Goal: Transaction & Acquisition: Purchase product/service

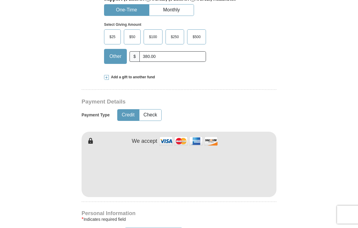
scroll to position [211, 0]
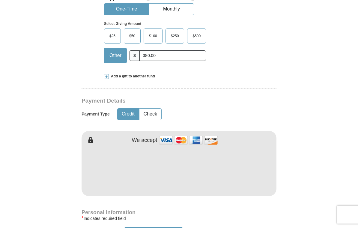
type input "380.00"
click at [190, 228] on strong "Or Continue as a Guest" at bounding box center [208, 232] width 47 height 5
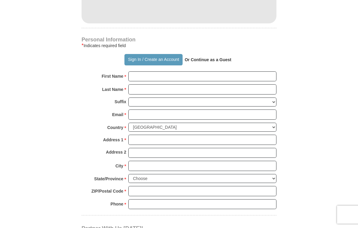
scroll to position [384, 0]
click at [147, 71] on input "First Name *" at bounding box center [202, 76] width 148 height 10
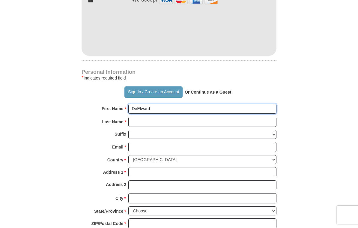
scroll to position [351, 0]
type input "DeElward"
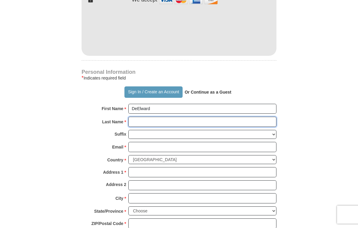
click at [145, 117] on input "Last Name *" at bounding box center [202, 122] width 148 height 10
type input "[PERSON_NAME]"
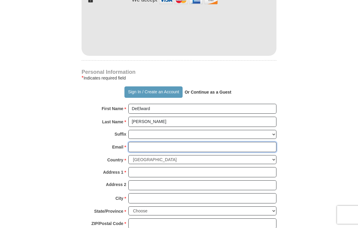
click at [142, 142] on input "Email *" at bounding box center [202, 147] width 148 height 10
type input "[EMAIL_ADDRESS][DOMAIN_NAME]"
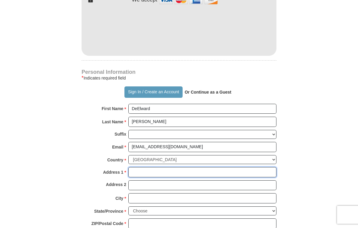
click at [168, 167] on input "Address 1 *" at bounding box center [202, 172] width 148 height 10
type input "po box 4444G"
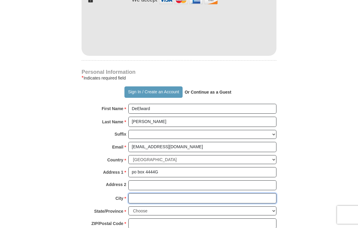
click at [147, 193] on input "City *" at bounding box center [202, 198] width 148 height 10
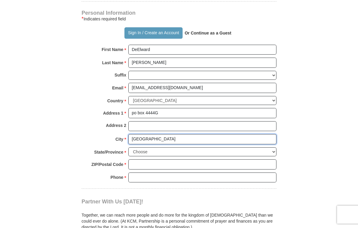
type input "[GEOGRAPHIC_DATA]"
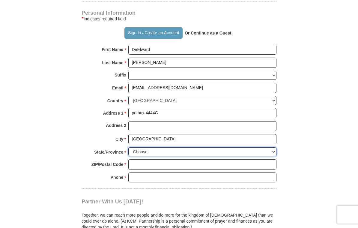
click at [273, 148] on select "Choose [US_STATE] [US_STATE] [US_STATE] [US_STATE] [US_STATE] Armed Forces Amer…" at bounding box center [202, 152] width 148 height 9
select select "CA"
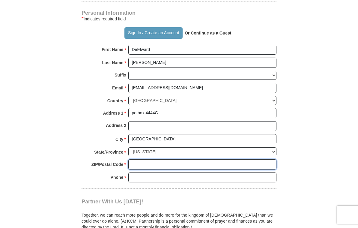
click at [142, 159] on input "ZIP/Postal Code *" at bounding box center [202, 164] width 148 height 10
type input "90044"
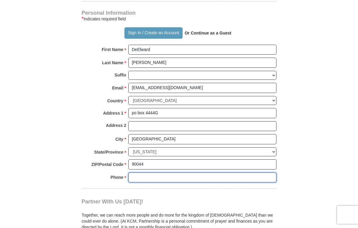
click at [142, 172] on input "Phone * *" at bounding box center [202, 177] width 148 height 10
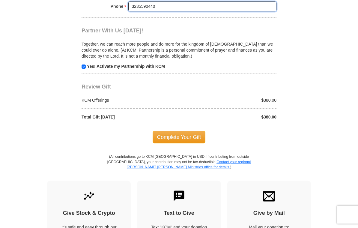
scroll to position [582, 0]
type input "3235590440"
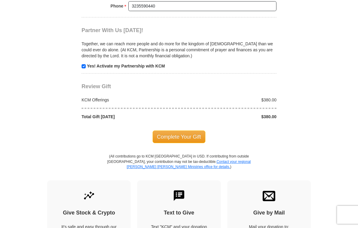
click at [177, 130] on span "Complete Your Gift" at bounding box center [179, 136] width 53 height 13
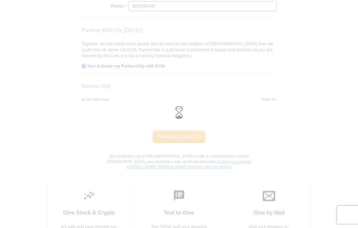
scroll to position [591, 0]
